Goal: Find specific page/section: Find specific page/section

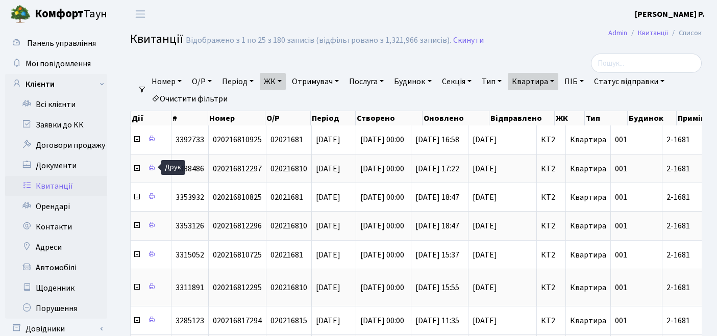
select select "25"
drag, startPoint x: 188, startPoint y: 100, endPoint x: 289, endPoint y: 84, distance: 102.2
click at [189, 98] on link "Очистити фільтри" at bounding box center [189, 98] width 84 height 17
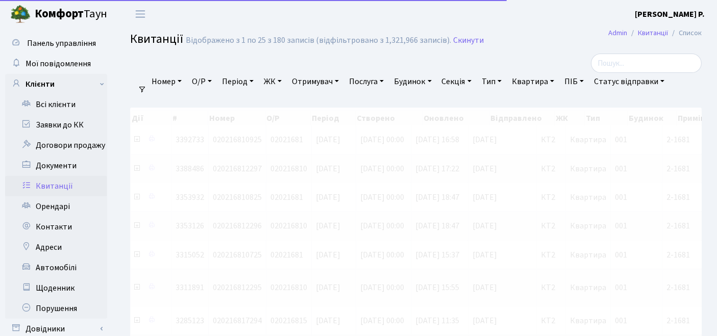
click at [279, 80] on link "ЖК" at bounding box center [273, 81] width 26 height 17
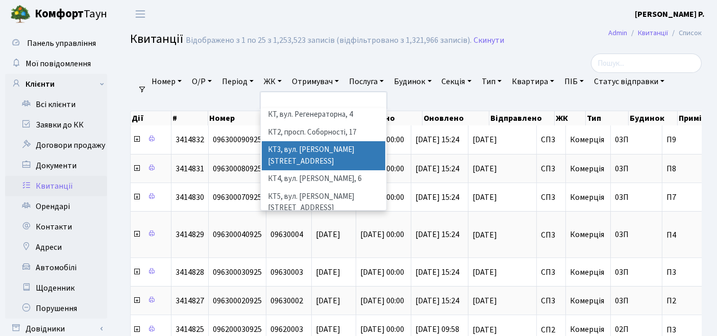
scroll to position [57, 0]
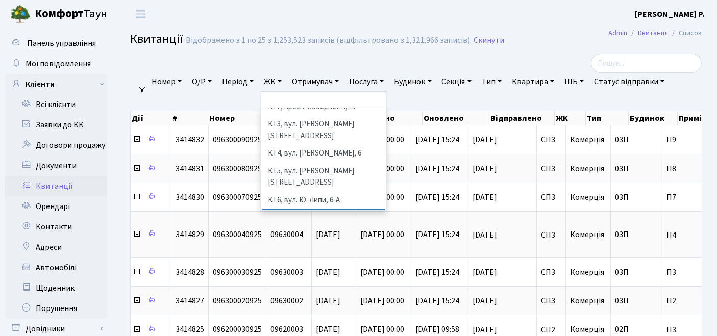
click at [290, 209] on li "КТ7, вул. [PERSON_NAME][STREET_ADDRESS]" at bounding box center [324, 223] width 124 height 29
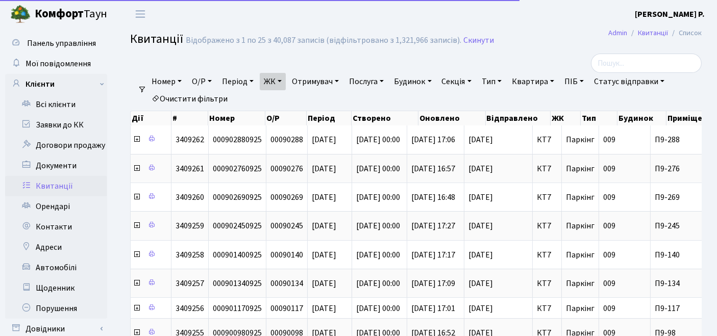
click at [538, 81] on link "Квартира" at bounding box center [533, 81] width 51 height 17
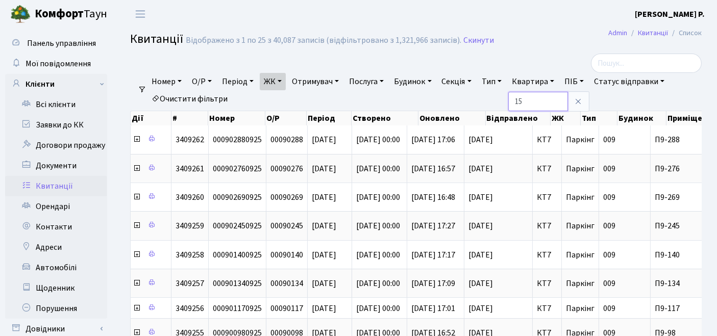
type input "15"
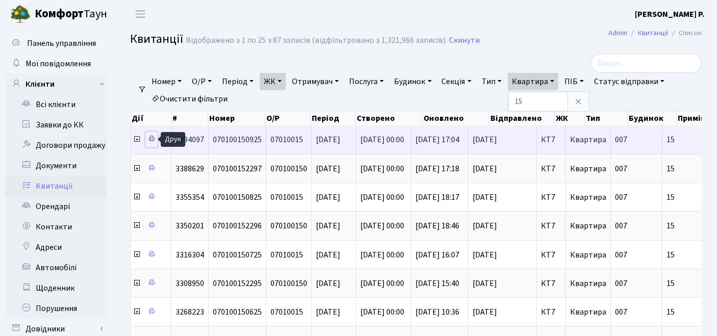
click at [149, 136] on icon at bounding box center [151, 138] width 7 height 7
